Goal: Book appointment/travel/reservation

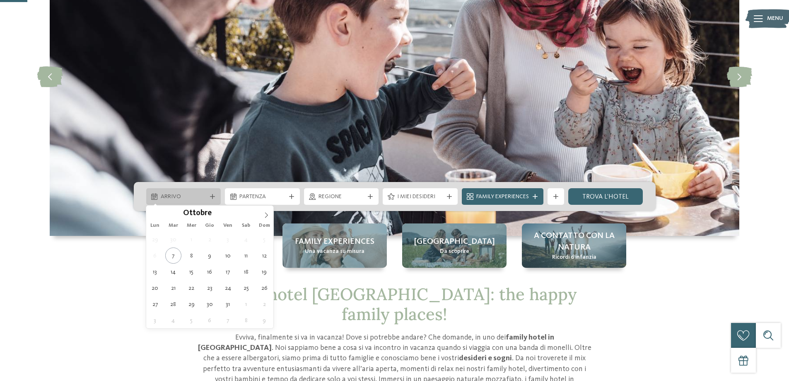
click at [215, 196] on icon at bounding box center [212, 196] width 5 height 5
click at [267, 215] on icon at bounding box center [266, 215] width 6 height 6
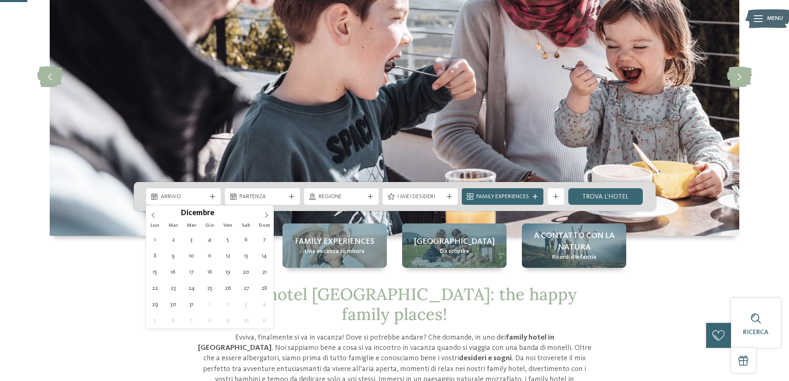
type div "[DATE]"
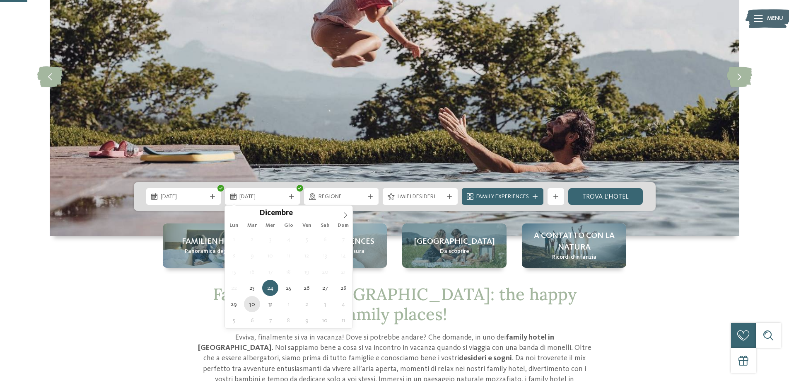
type div "[DATE]"
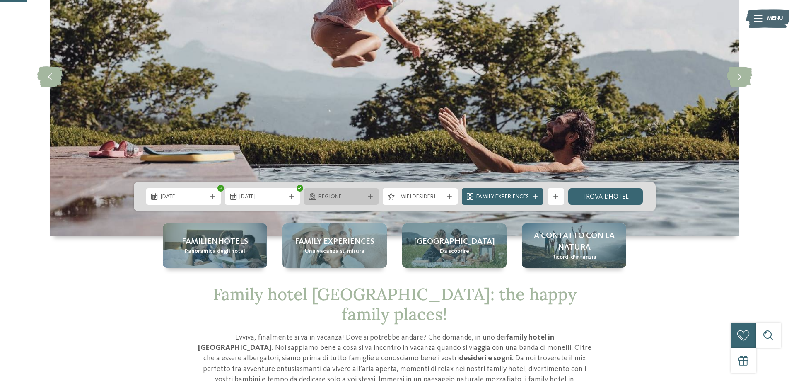
click at [347, 196] on span "Regione" at bounding box center [341, 197] width 46 height 8
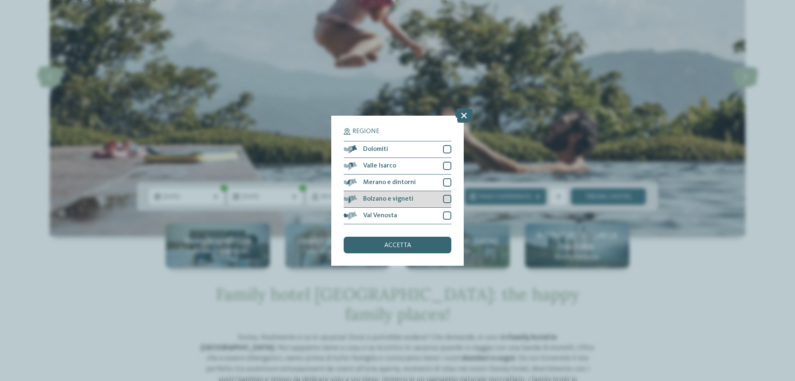
click at [446, 198] on div at bounding box center [447, 199] width 8 height 8
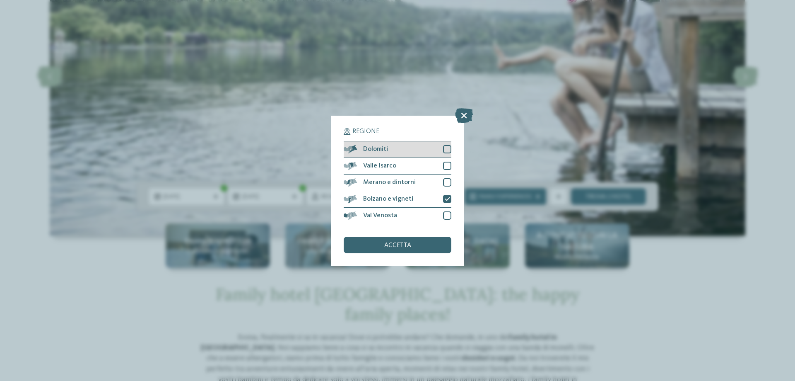
click at [448, 150] on div at bounding box center [447, 149] width 8 height 8
click at [423, 247] on div "accetta" at bounding box center [398, 244] width 108 height 17
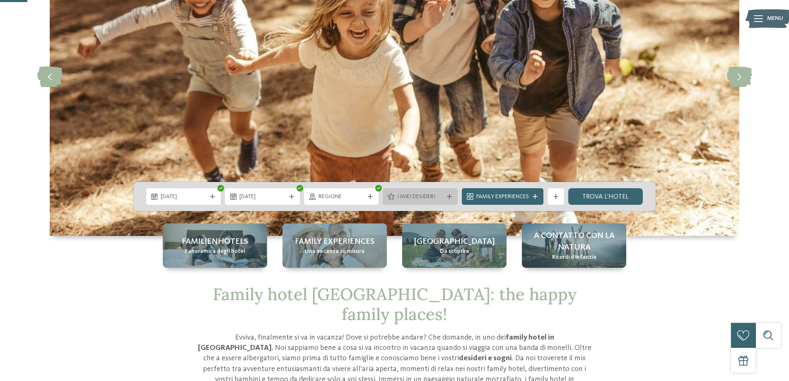
click at [415, 195] on span "I miei desideri" at bounding box center [420, 197] width 46 height 8
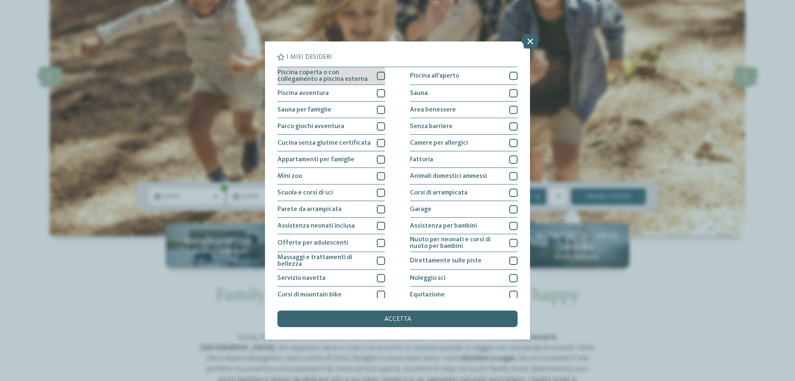
click at [379, 77] on div at bounding box center [381, 76] width 8 height 8
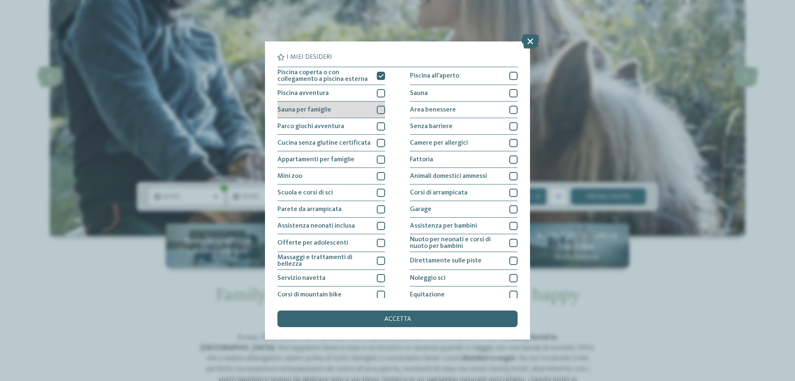
click at [381, 111] on div at bounding box center [381, 110] width 8 height 8
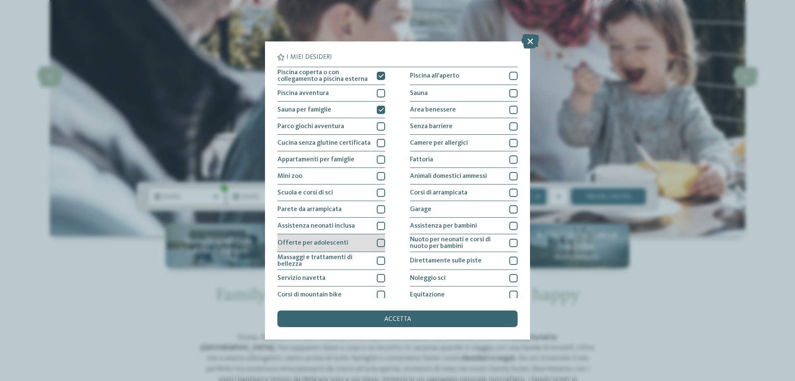
click at [378, 246] on div at bounding box center [381, 243] width 8 height 8
click at [379, 265] on div "Massaggi e trattamenti di bellezza" at bounding box center [331, 261] width 108 height 18
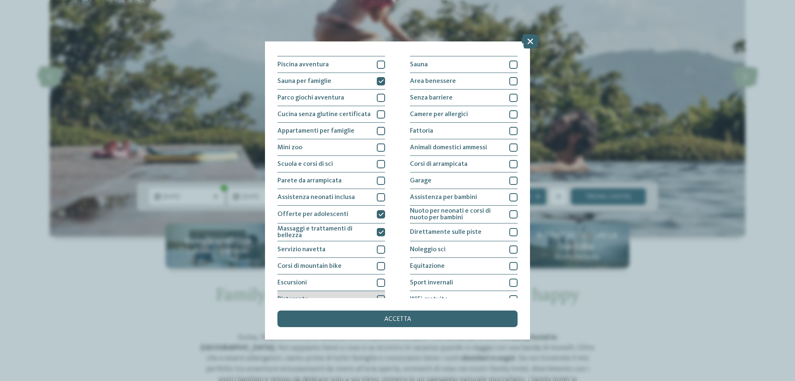
scroll to position [41, 0]
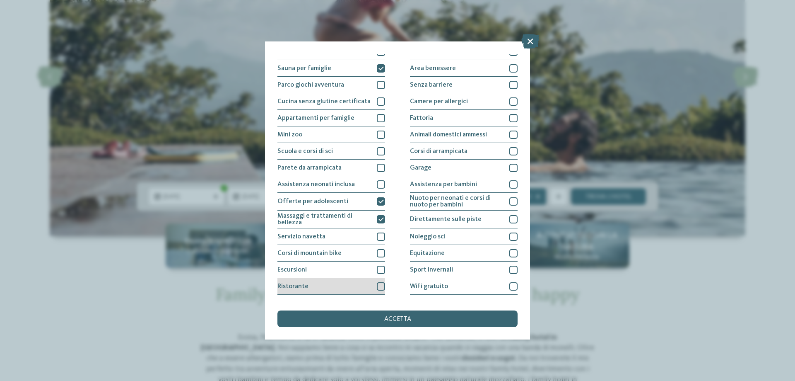
click at [374, 287] on div "Ristorante" at bounding box center [331, 286] width 108 height 17
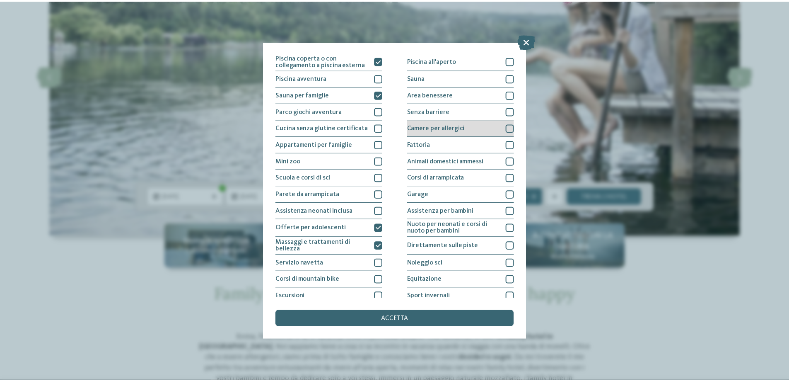
scroll to position [0, 0]
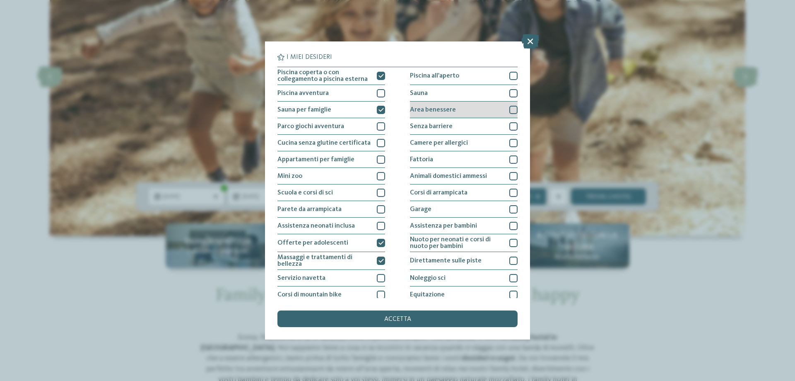
click at [511, 109] on div at bounding box center [513, 110] width 8 height 8
click at [511, 92] on div at bounding box center [513, 93] width 8 height 8
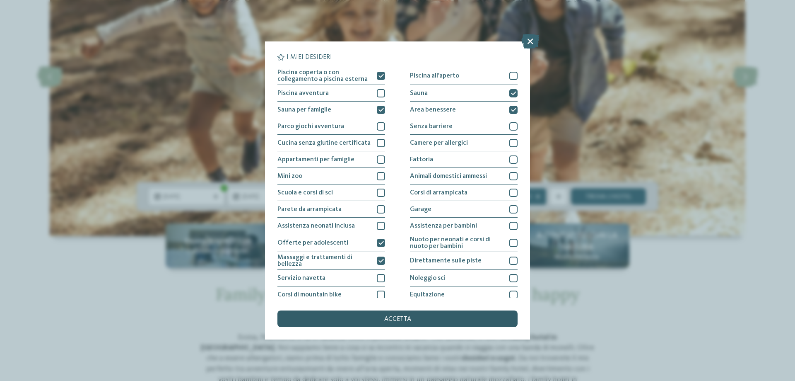
click at [420, 318] on div "accetta" at bounding box center [397, 318] width 240 height 17
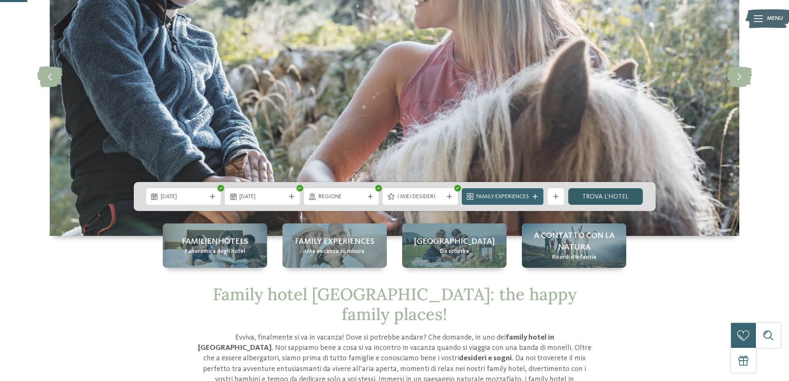
click at [621, 195] on link "trova l’hotel" at bounding box center [605, 196] width 75 height 17
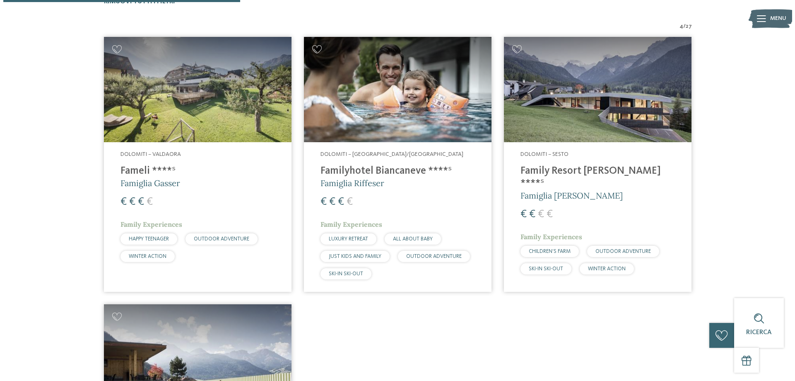
scroll to position [292, 0]
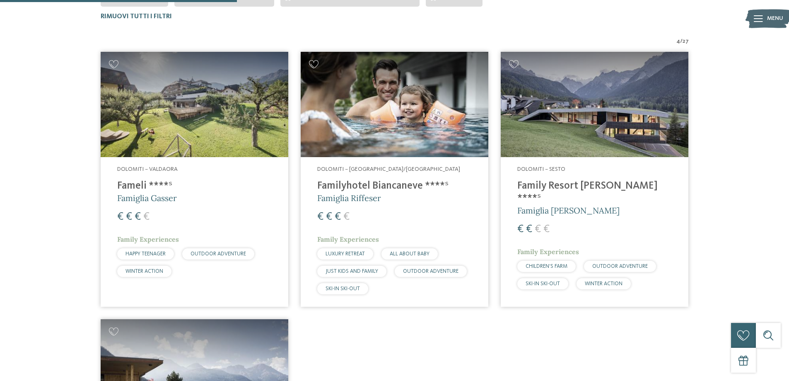
click at [241, 128] on img at bounding box center [195, 105] width 188 height 106
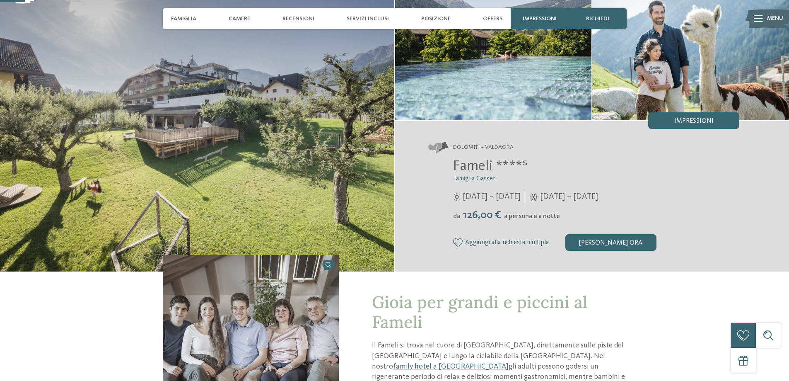
scroll to position [83, 0]
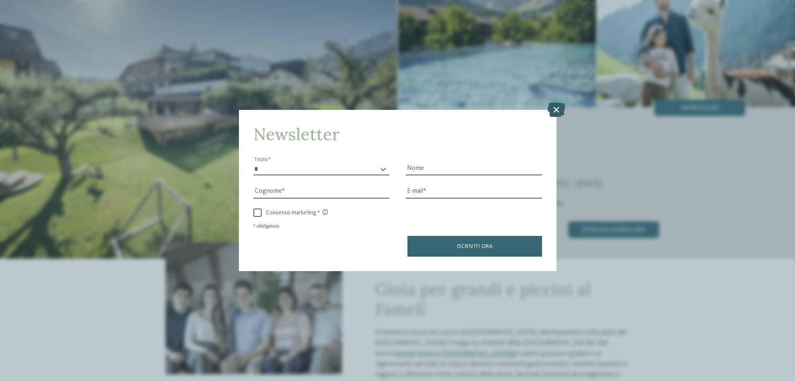
click at [553, 111] on icon at bounding box center [556, 109] width 18 height 14
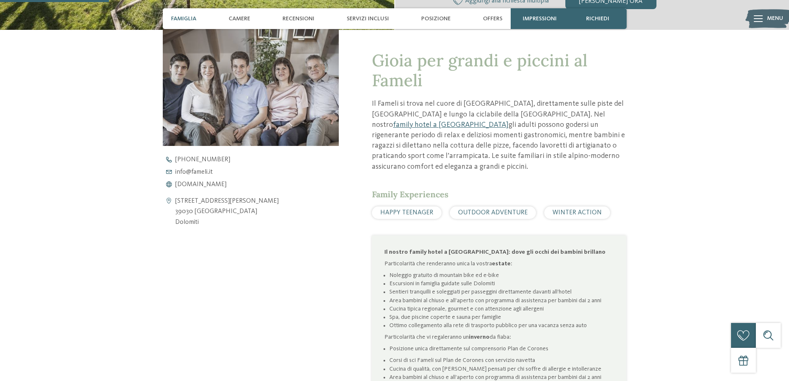
scroll to position [373, 0]
